Goal: Task Accomplishment & Management: Manage account settings

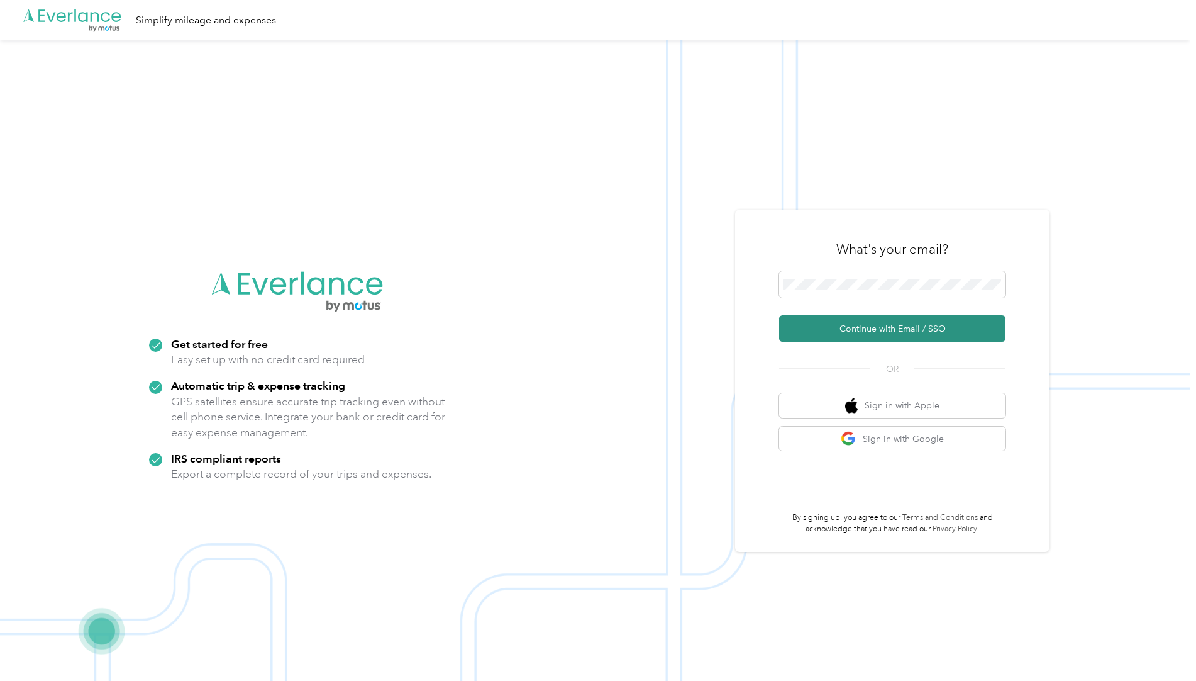
click at [888, 326] on button "Continue with Email / SSO" at bounding box center [892, 328] width 226 height 26
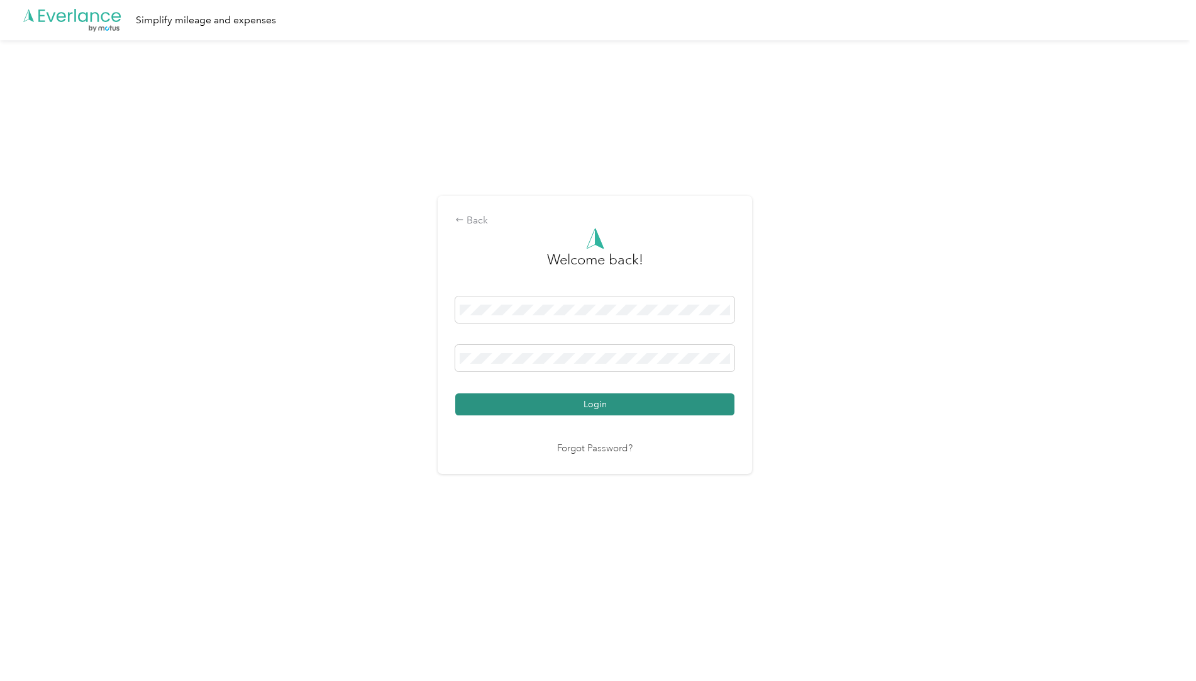
click at [635, 408] on button "Login" at bounding box center [594, 404] width 279 height 22
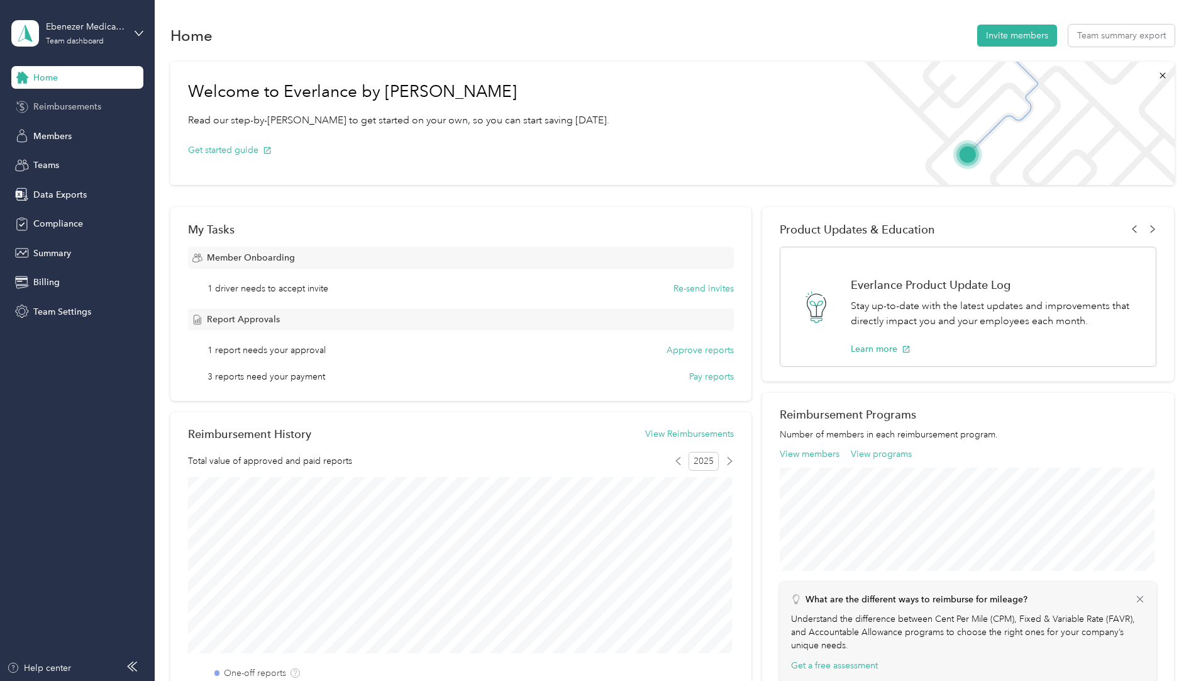
click at [57, 100] on span "Reimbursements" at bounding box center [67, 106] width 68 height 13
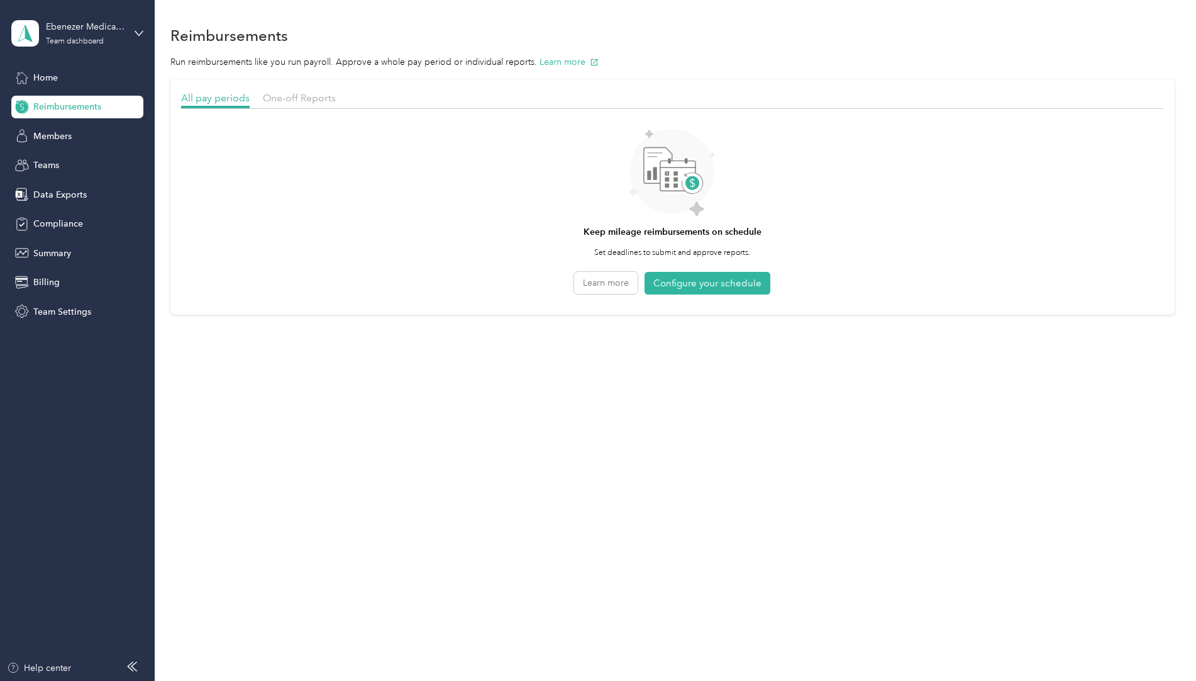
click at [757, 38] on div "Reimbursements" at bounding box center [672, 35] width 1005 height 26
click at [36, 79] on span "Home" at bounding box center [45, 77] width 25 height 13
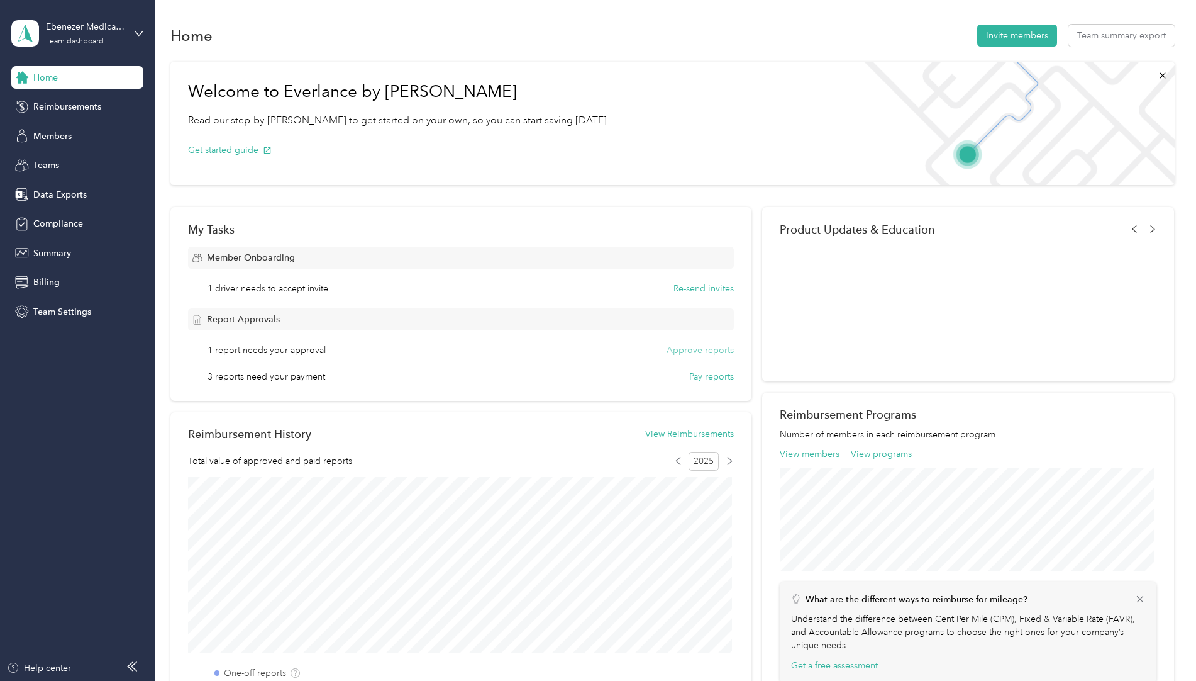
click at [679, 349] on button "Approve reports" at bounding box center [700, 349] width 67 height 13
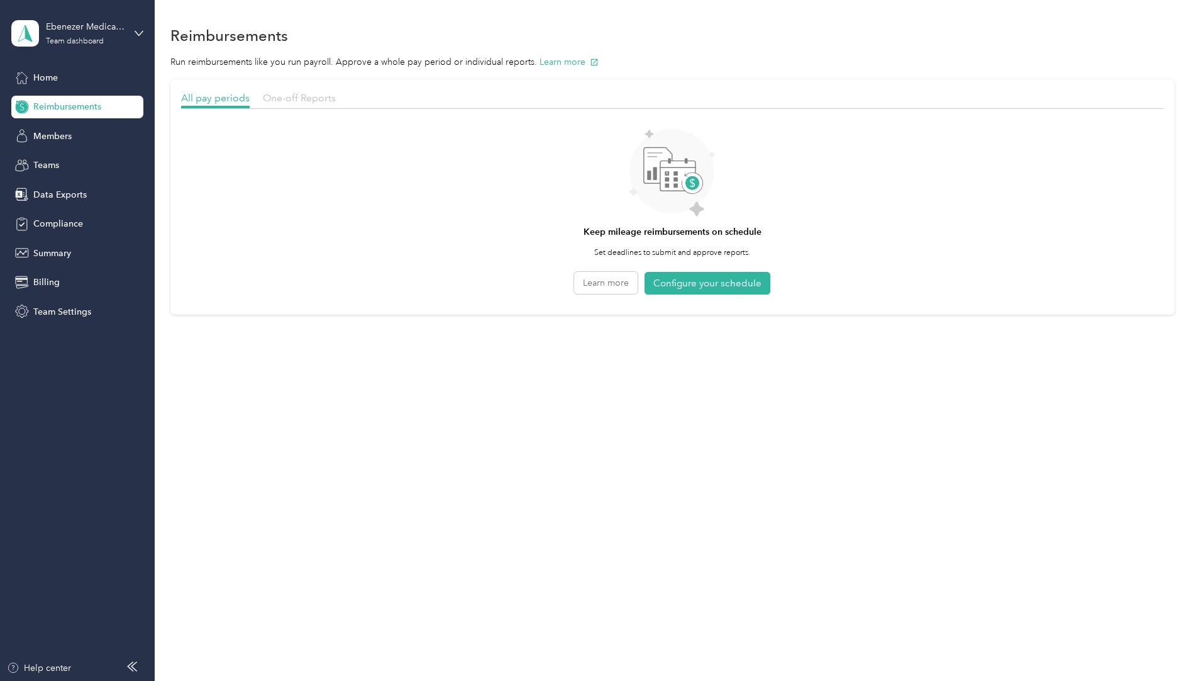
click at [306, 96] on span "One-off Reports" at bounding box center [299, 98] width 73 height 12
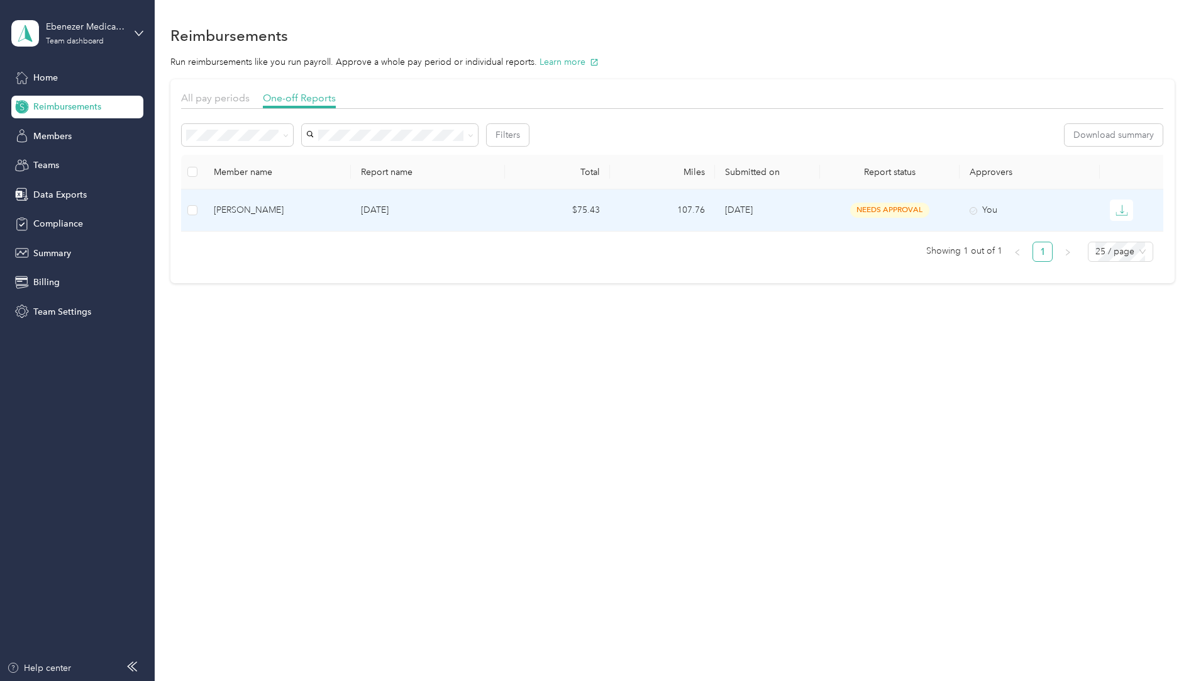
click at [901, 207] on span "needs approval" at bounding box center [890, 210] width 79 height 14
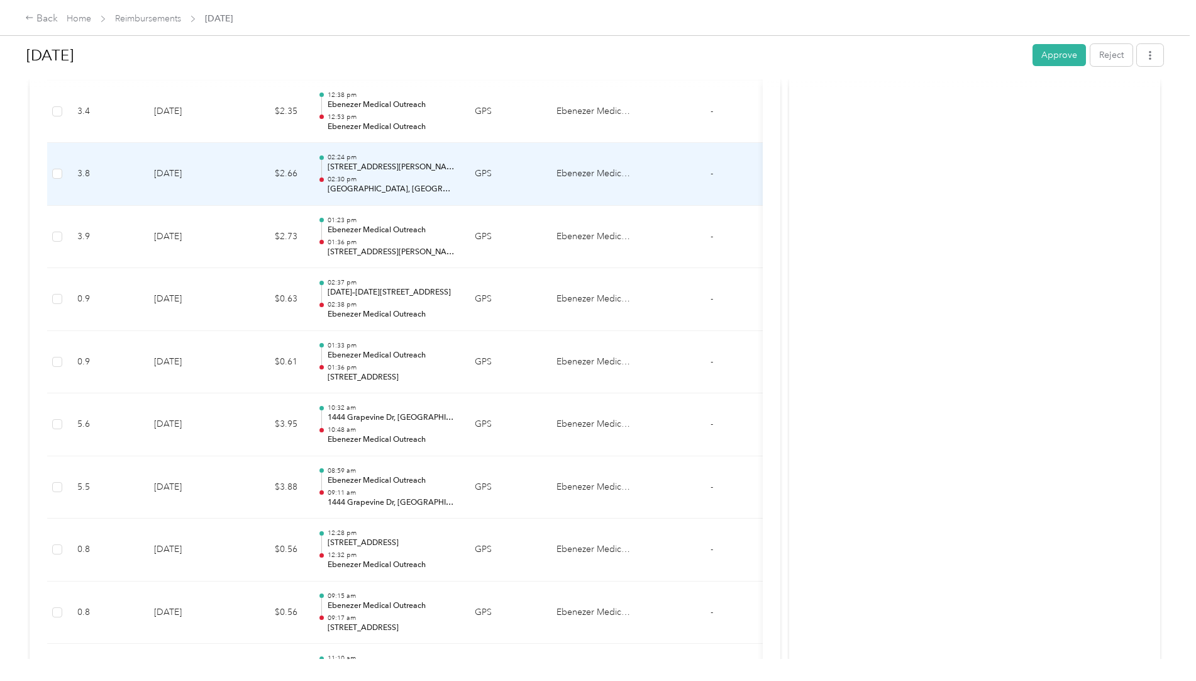
scroll to position [377, 0]
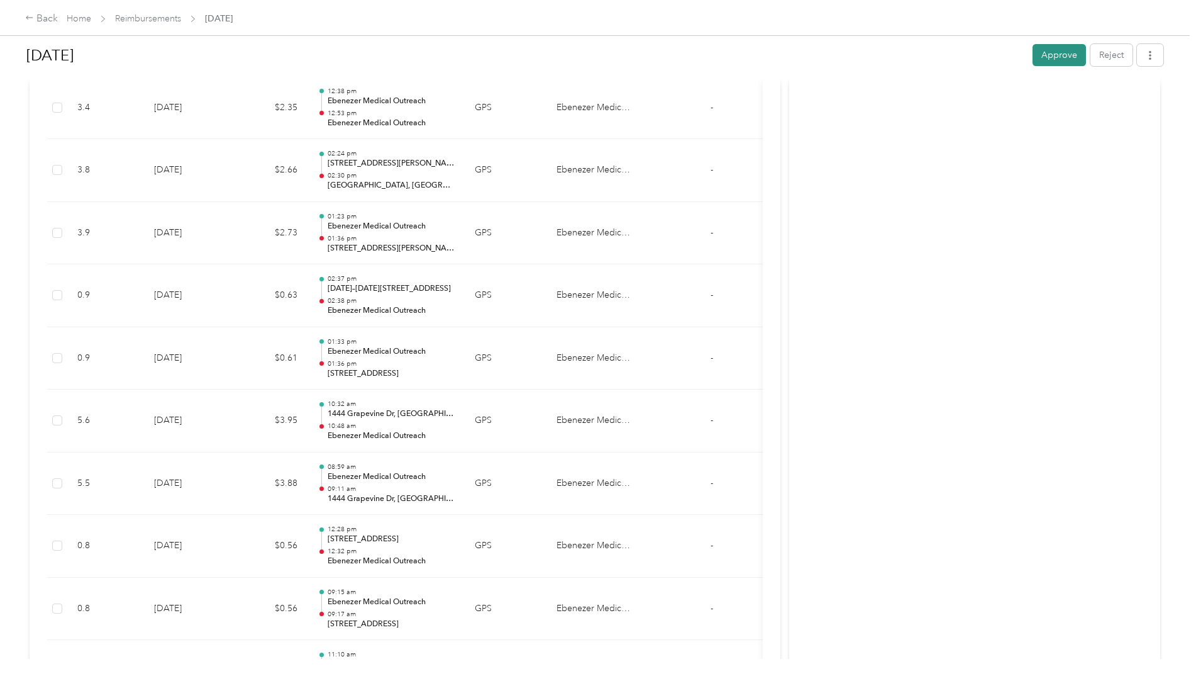
click at [1075, 58] on button "Approve" at bounding box center [1059, 55] width 53 height 22
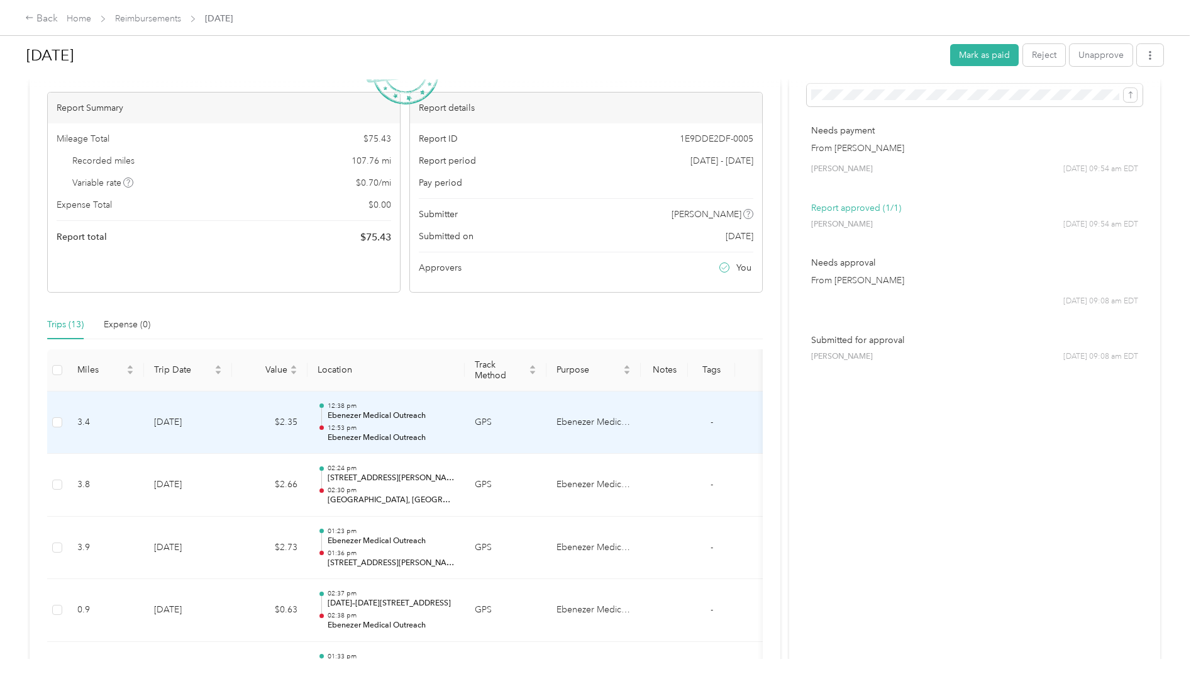
scroll to position [0, 0]
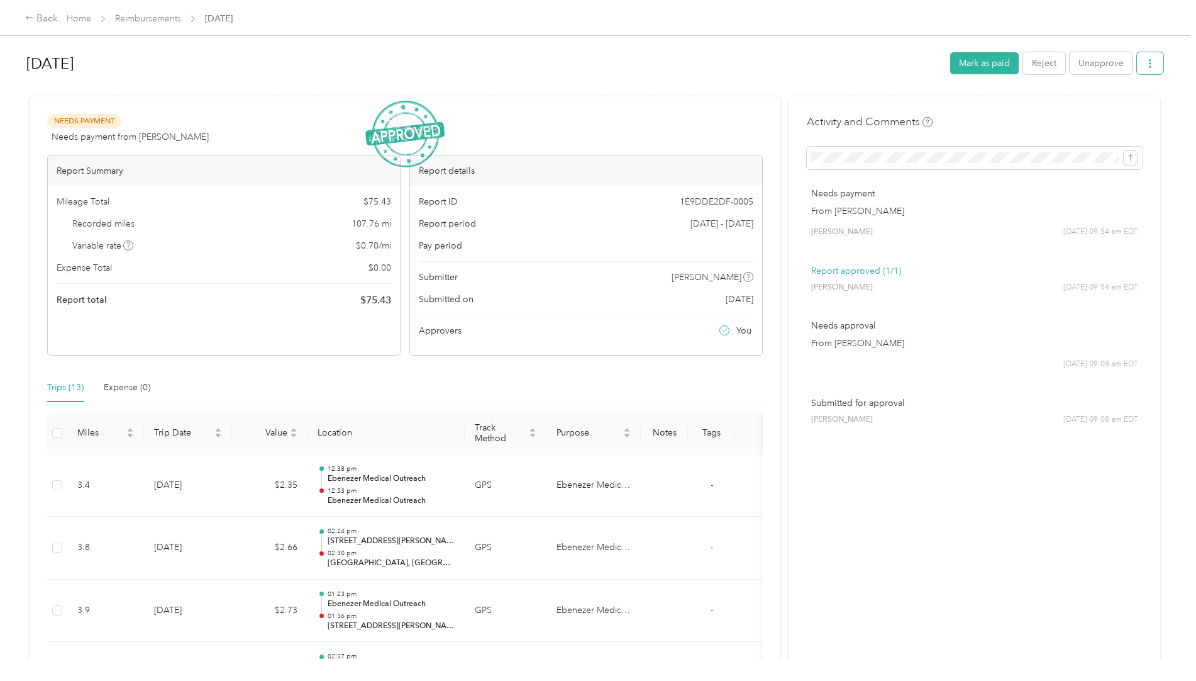
click at [1157, 59] on button "button" at bounding box center [1150, 63] width 26 height 22
click at [1124, 108] on span "Download" at bounding box center [1112, 109] width 42 height 13
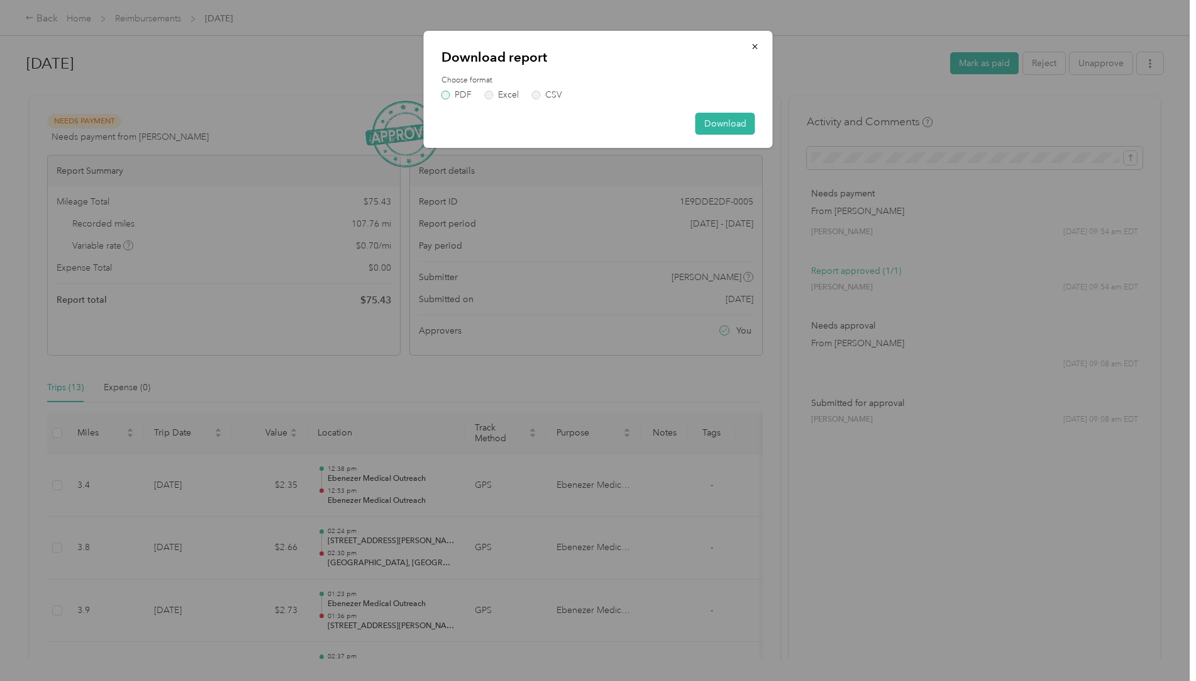
drag, startPoint x: 450, startPoint y: 84, endPoint x: 449, endPoint y: 94, distance: 10.9
click at [450, 87] on div "Choose format PDF Excel CSV" at bounding box center [599, 87] width 314 height 25
click at [447, 96] on label "PDF" at bounding box center [457, 95] width 30 height 9
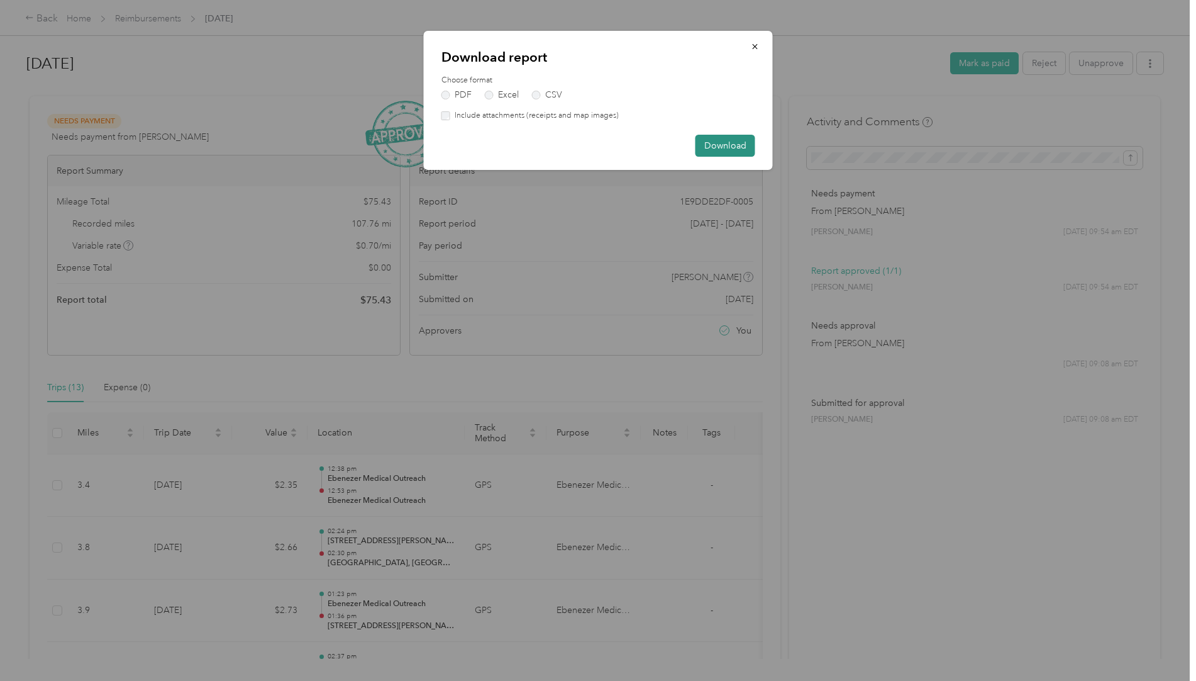
click at [709, 142] on button "Download" at bounding box center [726, 146] width 60 height 22
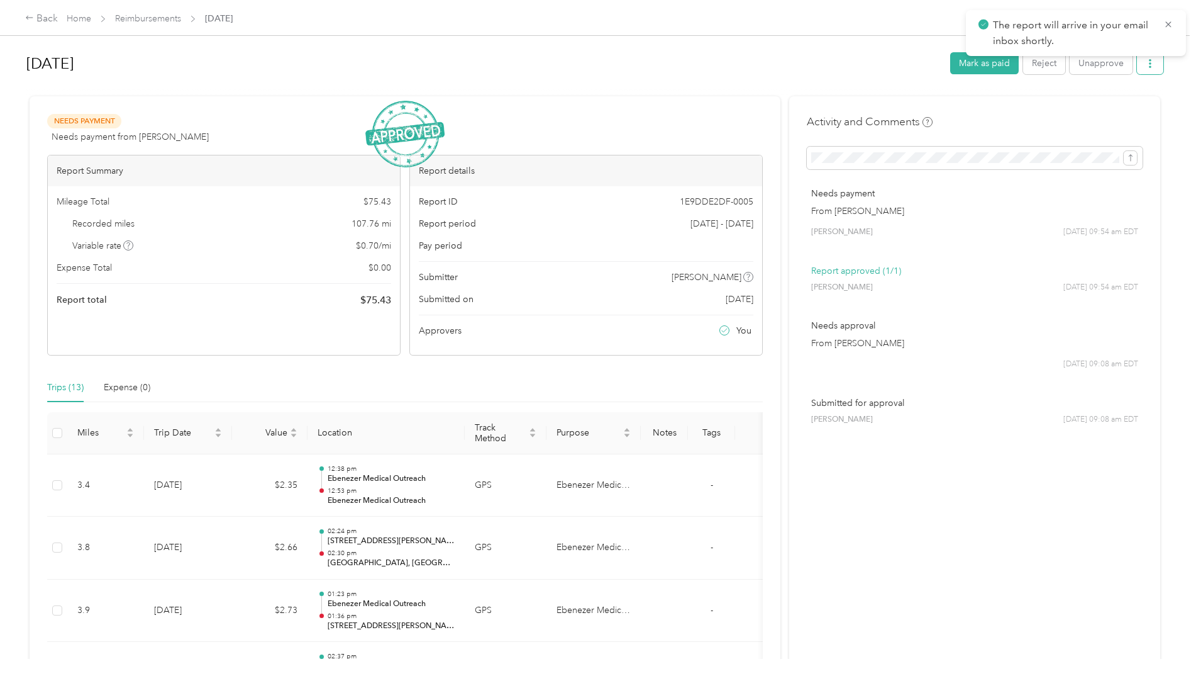
click at [1153, 61] on button "button" at bounding box center [1150, 63] width 26 height 22
click at [1104, 114] on span "Download" at bounding box center [1112, 109] width 42 height 13
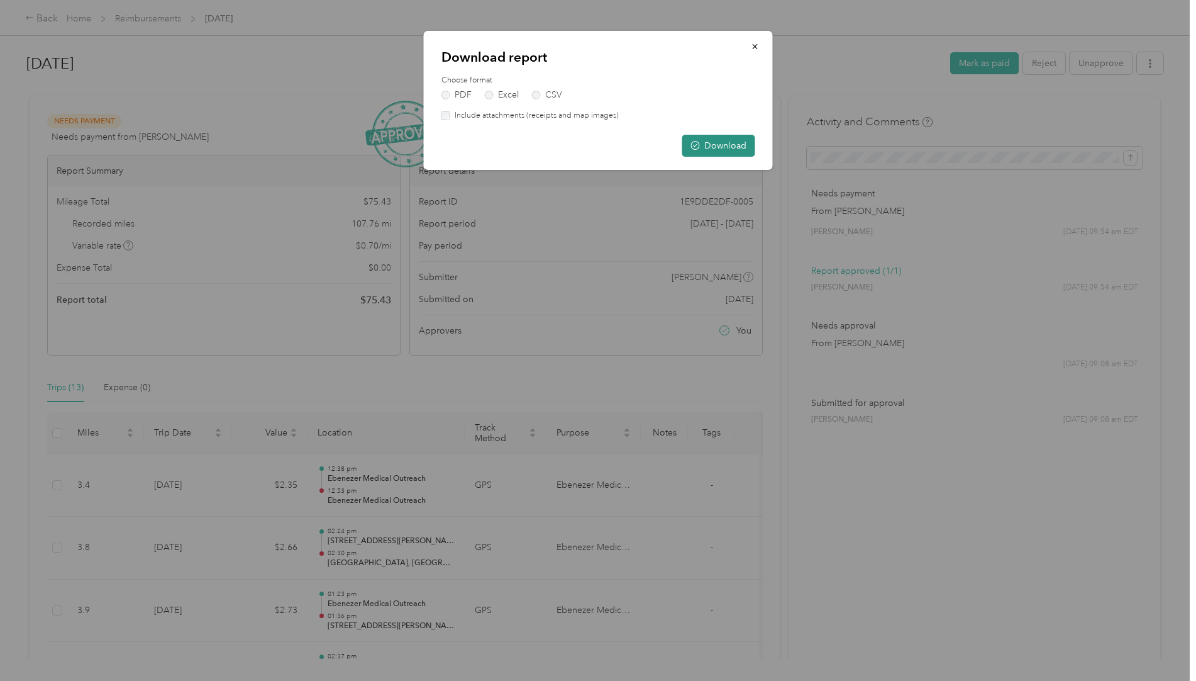
click at [706, 145] on button "Download" at bounding box center [719, 146] width 73 height 22
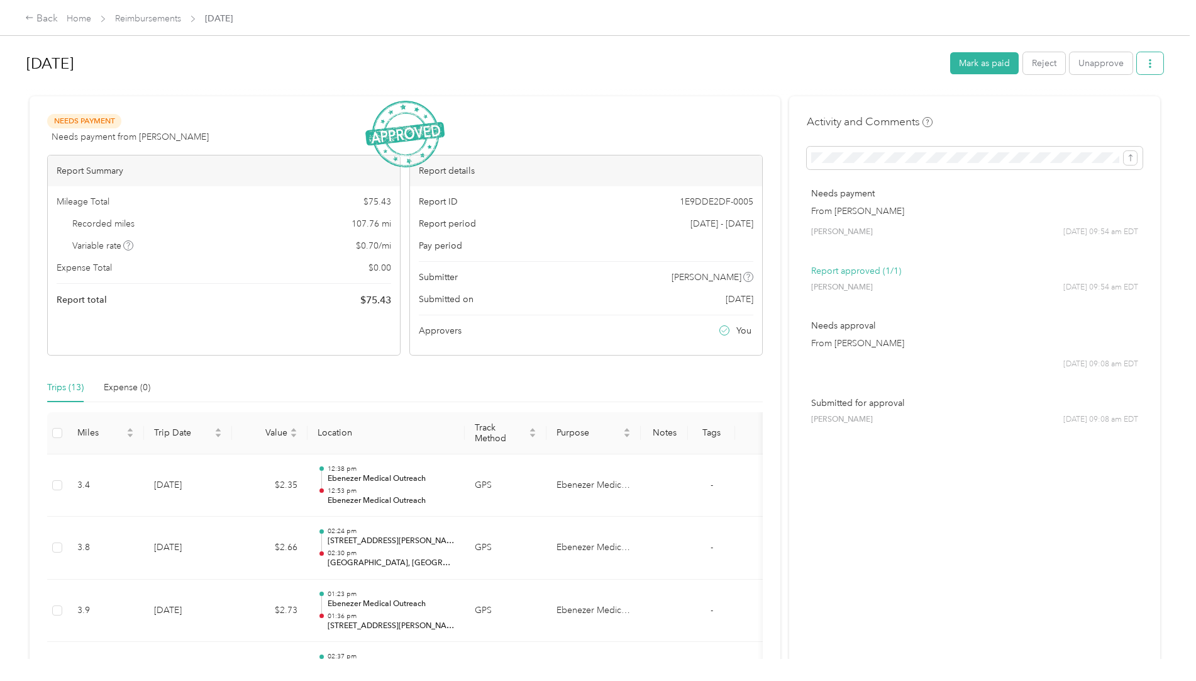
click at [1143, 56] on button "button" at bounding box center [1150, 63] width 26 height 22
click at [672, 23] on div "Back Home Reimbursements [DATE]" at bounding box center [598, 17] width 1196 height 35
click at [1149, 69] on button "button" at bounding box center [1150, 63] width 26 height 22
click at [800, 75] on h1 "[DATE]" at bounding box center [483, 63] width 915 height 30
click at [596, 67] on h1 "[DATE]" at bounding box center [483, 63] width 915 height 30
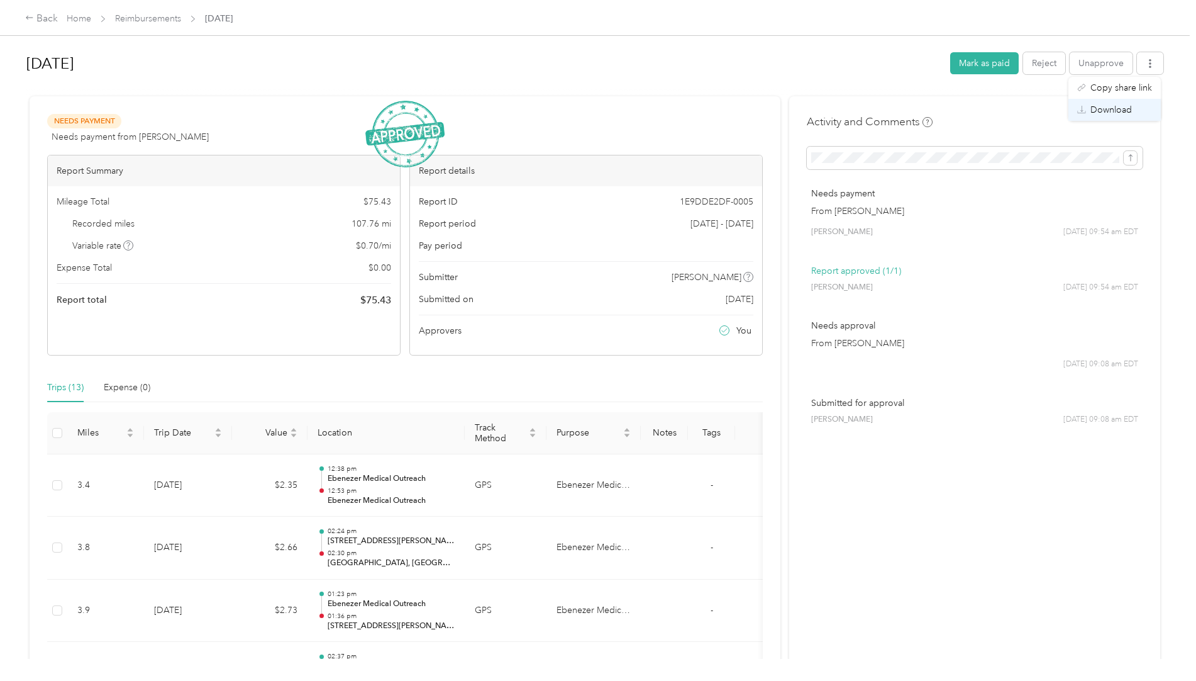
click at [1120, 107] on span "Download" at bounding box center [1112, 109] width 42 height 13
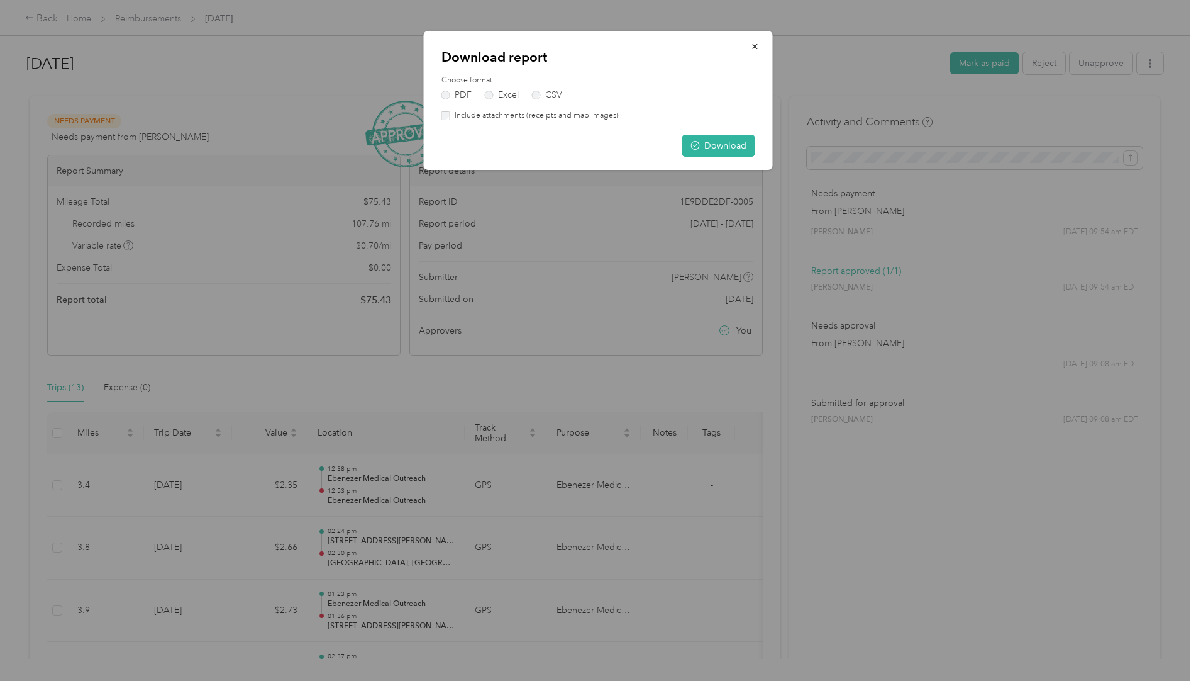
click at [532, 113] on label "Include attachments (receipts and map images)" at bounding box center [534, 115] width 169 height 11
click at [676, 130] on div "Download report Choose format PDF Excel CSV Include attachments (receipts and m…" at bounding box center [598, 100] width 349 height 139
click at [713, 152] on button "Download" at bounding box center [719, 146] width 73 height 22
